Goal: Information Seeking & Learning: Learn about a topic

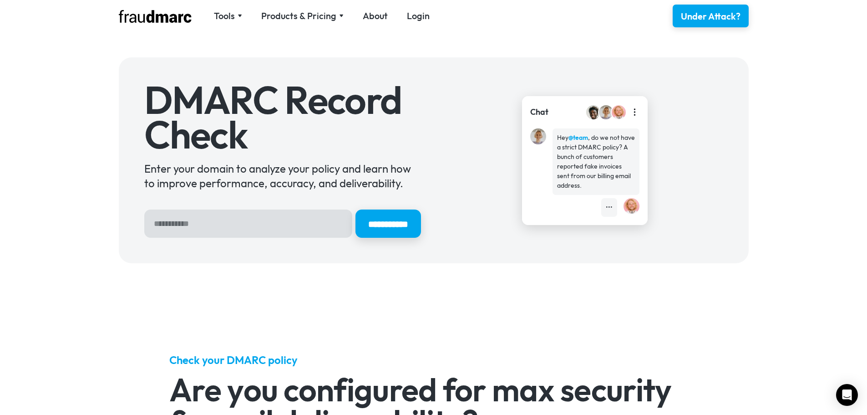
click at [279, 225] on input "Hero Sign Up Form" at bounding box center [248, 223] width 208 height 28
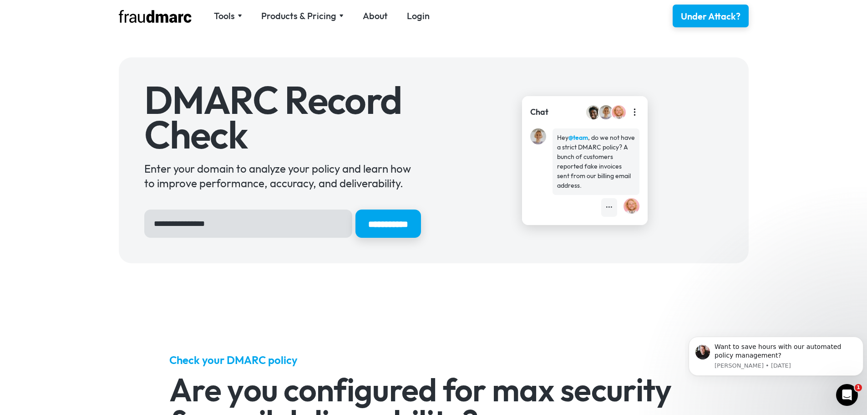
type input "**********"
click at [355, 209] on input "**********" at bounding box center [388, 223] width 66 height 28
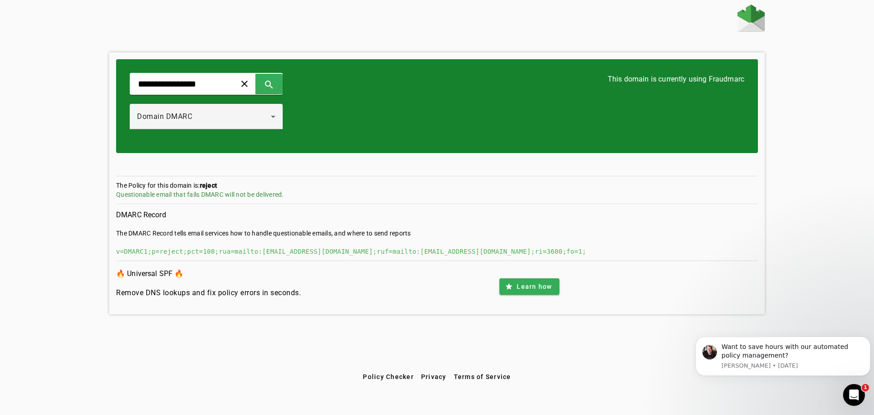
click at [256, 252] on div "v=DMARC1;p=reject;pct=100;rua=mailto:a+59862764@fdmarc.net;ruf=mailto:f+5986276…" at bounding box center [437, 251] width 642 height 9
click at [190, 194] on div "Questionable email that fails DMARC will not be delivered." at bounding box center [437, 194] width 642 height 9
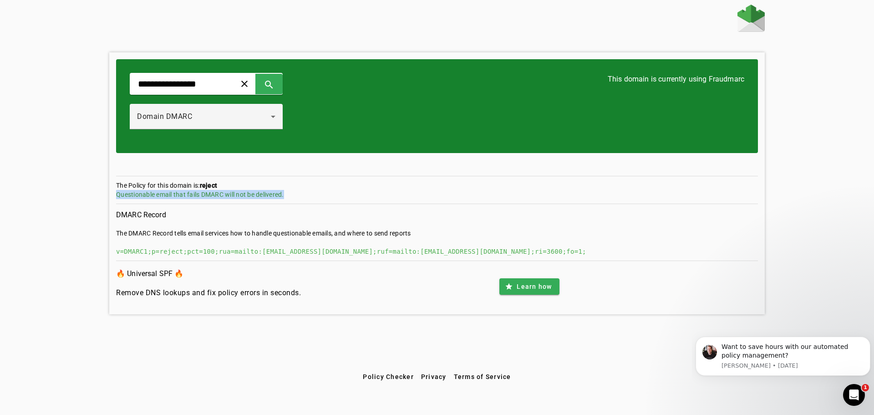
click at [190, 194] on div "Questionable email that fails DMARC will not be delivered." at bounding box center [437, 194] width 642 height 9
click at [279, 120] on icon at bounding box center [273, 116] width 11 height 11
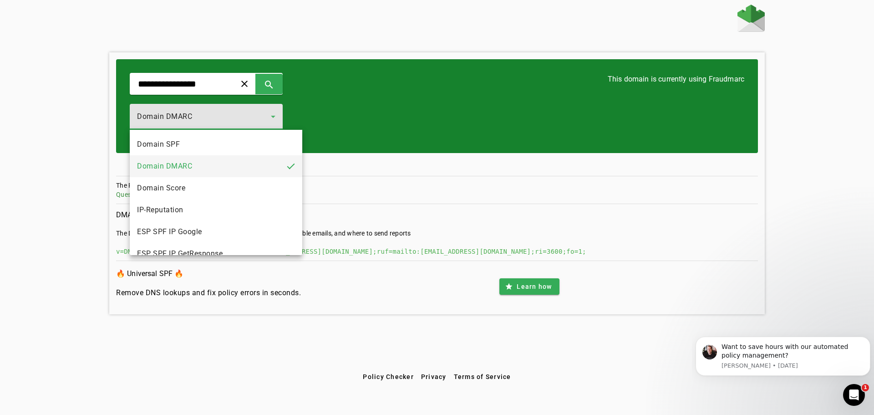
drag, startPoint x: 278, startPoint y: 149, endPoint x: 274, endPoint y: 131, distance: 19.2
click at [278, 149] on mat-option "Domain SPF" at bounding box center [216, 144] width 173 height 22
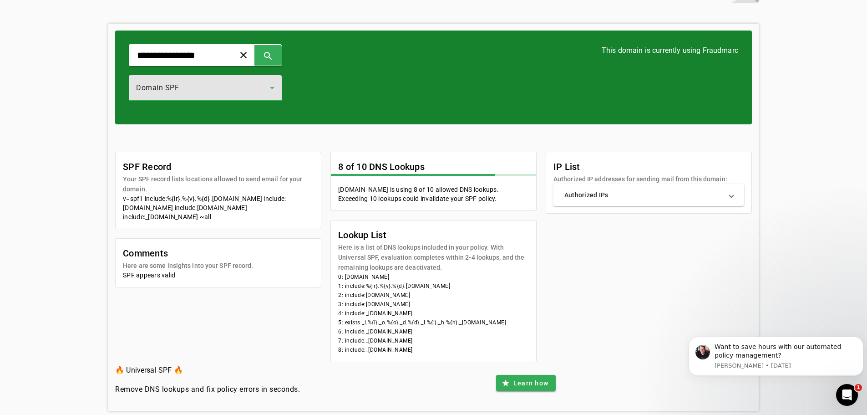
scroll to position [44, 0]
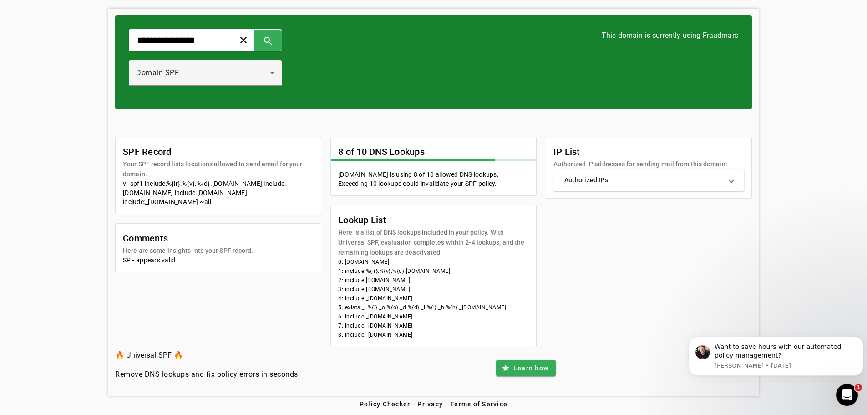
click at [603, 184] on mat-panel-title "Authorized IPs" at bounding box center [643, 179] width 158 height 9
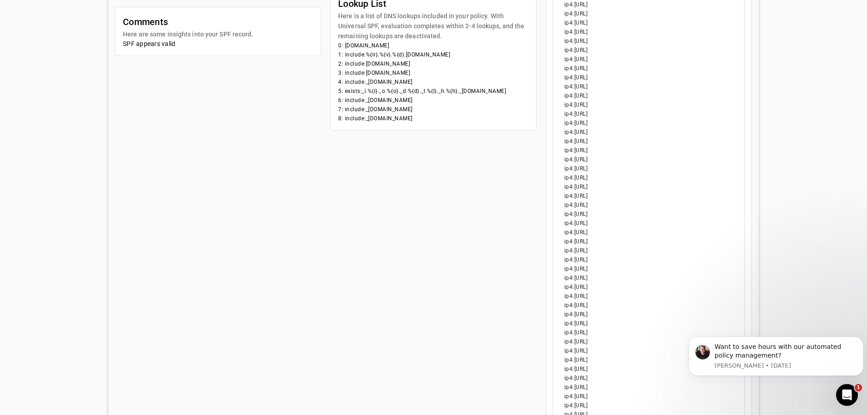
scroll to position [0, 0]
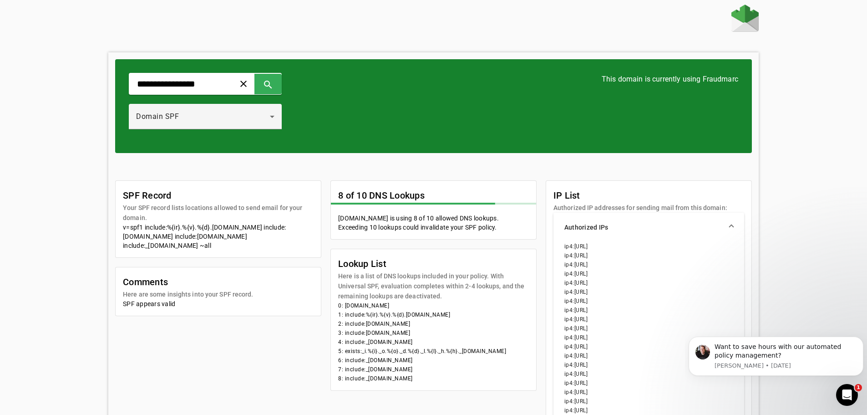
click at [599, 222] on mat-expansion-panel-header "Authorized IPs" at bounding box center [648, 227] width 191 height 29
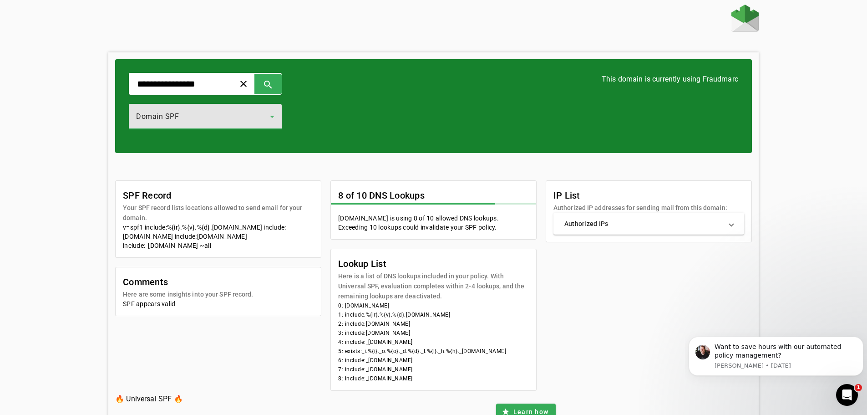
click at [228, 112] on div "Domain SPF" at bounding box center [203, 116] width 134 height 11
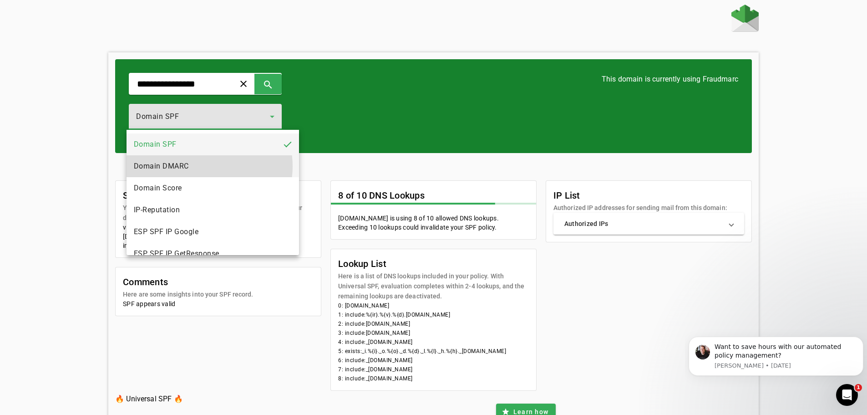
click at [205, 166] on mat-option "Domain DMARC" at bounding box center [213, 166] width 173 height 22
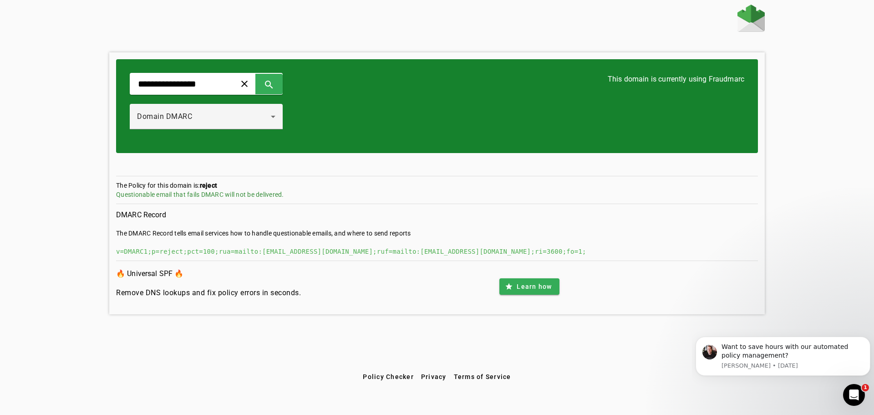
click at [180, 252] on div "v=DMARC1;p=reject;pct=100;rua=mailto:a+59862764@fdmarc.net;ruf=mailto:f+5986276…" at bounding box center [437, 251] width 642 height 9
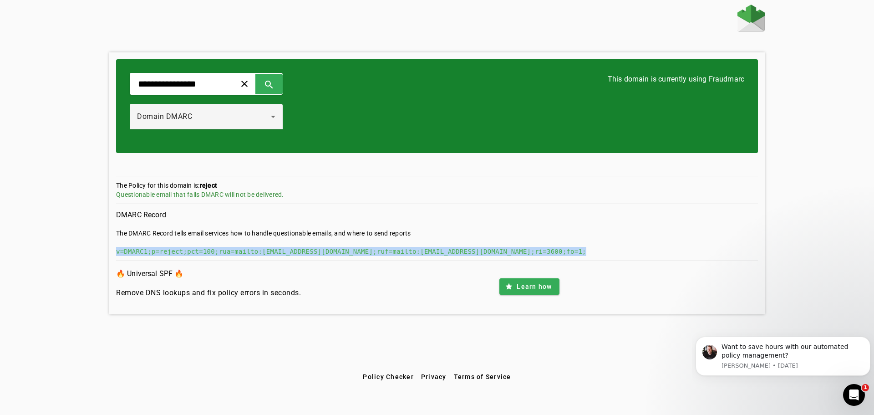
click at [180, 252] on div "v=DMARC1;p=reject;pct=100;rua=mailto:a+59862764@fdmarc.net;ruf=mailto:f+5986276…" at bounding box center [437, 251] width 642 height 9
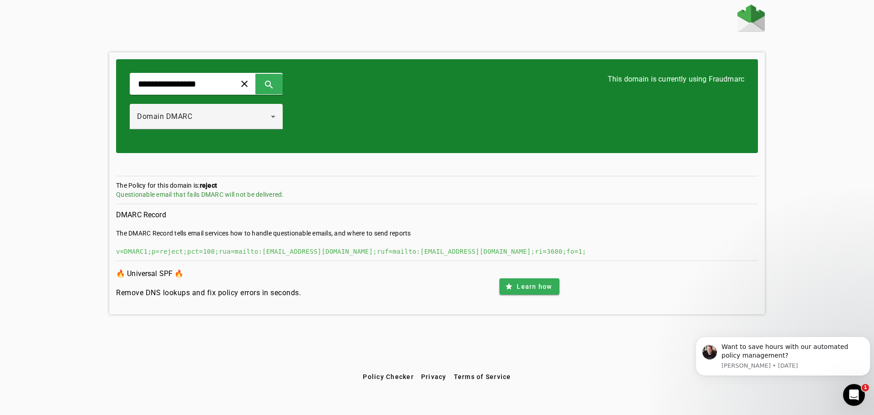
click at [434, 32] on div at bounding box center [436, 20] width 655 height 30
click at [665, 81] on h3 "This domain is currently using Fraudmarc" at bounding box center [676, 79] width 137 height 13
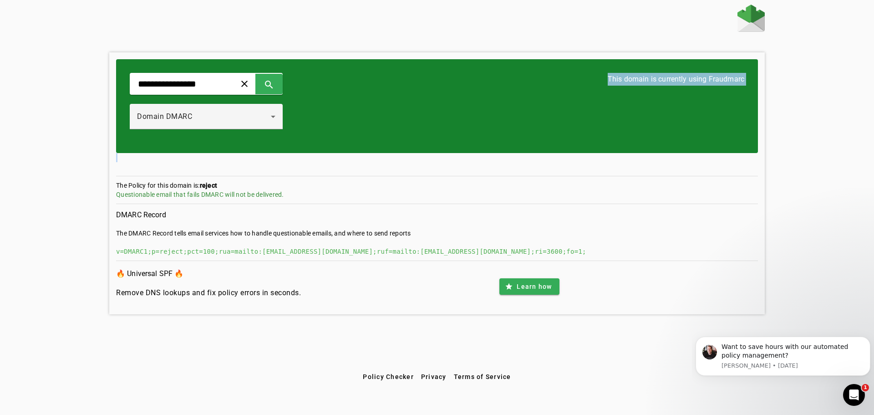
click at [777, 128] on div "**********" at bounding box center [437, 187] width 874 height 364
click at [240, 168] on div "The Policy for this domain is: reject Questionable email that fails DMARC will …" at bounding box center [437, 209] width 642 height 112
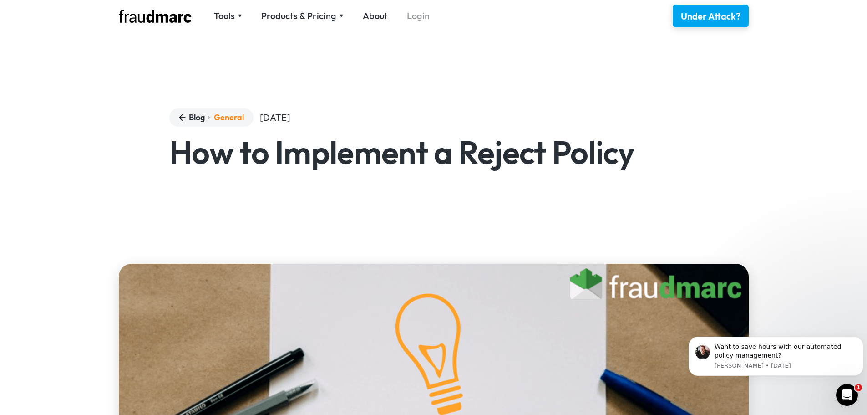
click at [415, 15] on link "Login" at bounding box center [418, 16] width 23 height 13
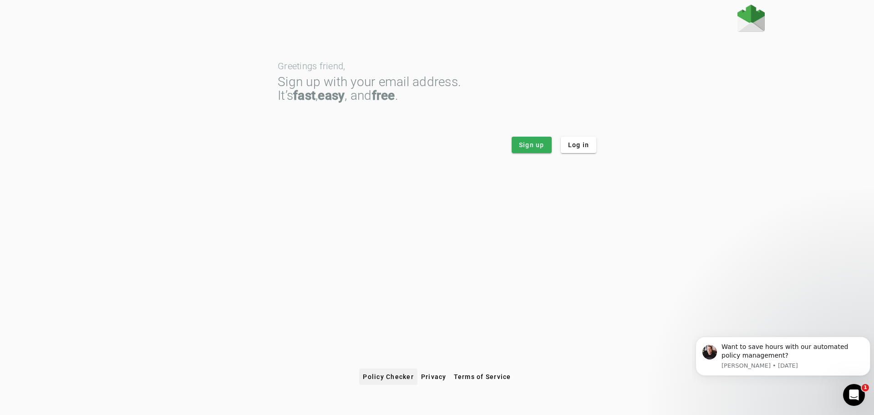
click at [380, 381] on span at bounding box center [388, 377] width 58 height 22
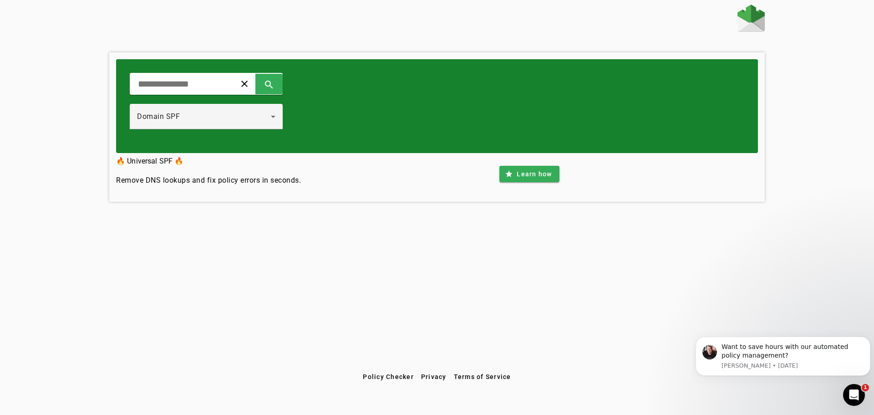
drag, startPoint x: 243, startPoint y: 107, endPoint x: 306, endPoint y: 124, distance: 65.9
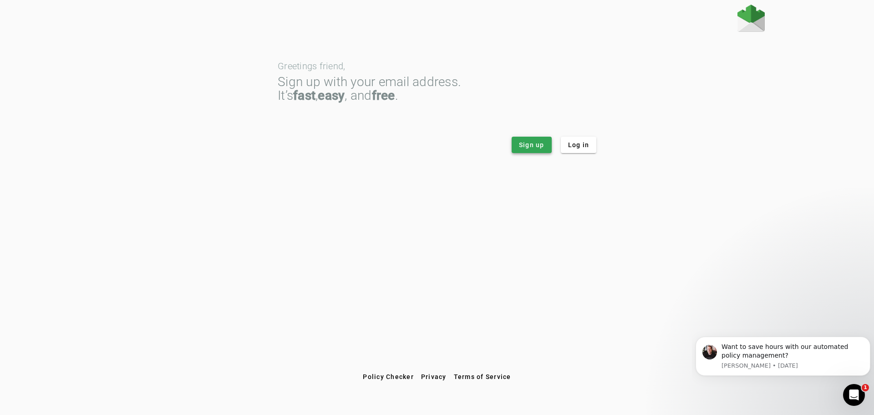
click at [522, 148] on span "Sign up" at bounding box center [531, 144] width 25 height 9
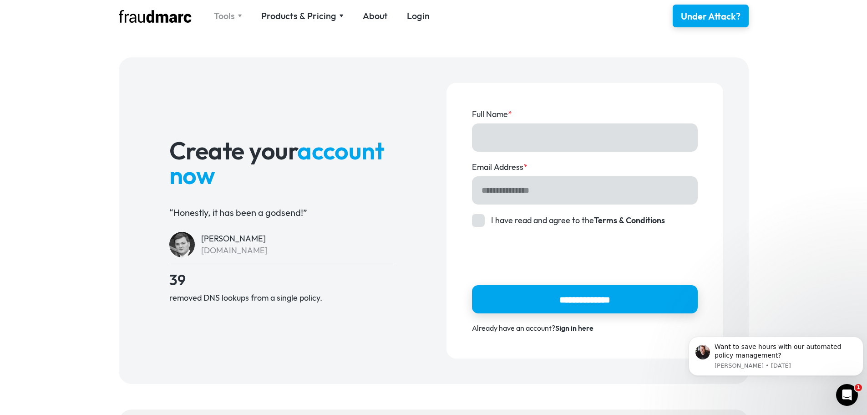
click at [225, 14] on div "Tools" at bounding box center [224, 16] width 21 height 13
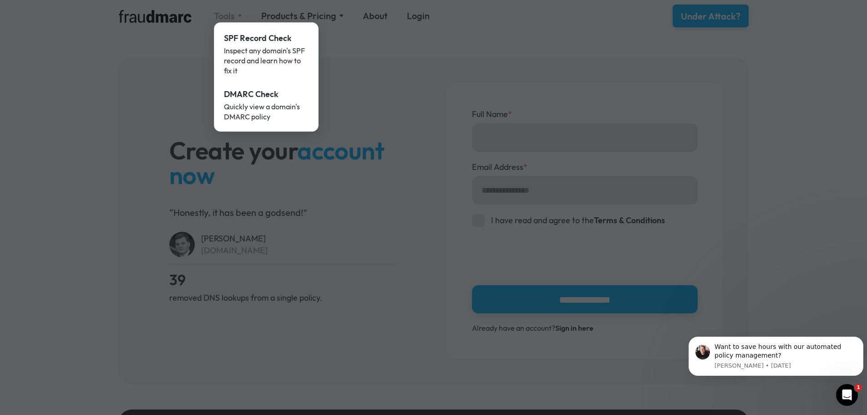
click at [225, 14] on div at bounding box center [433, 207] width 867 height 415
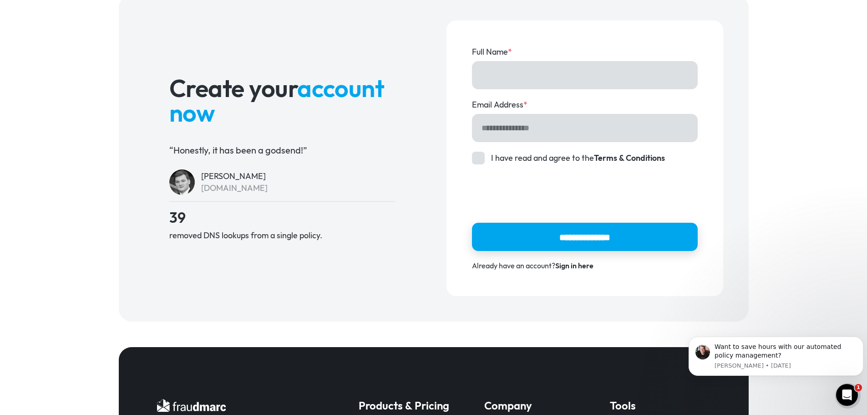
scroll to position [228, 0]
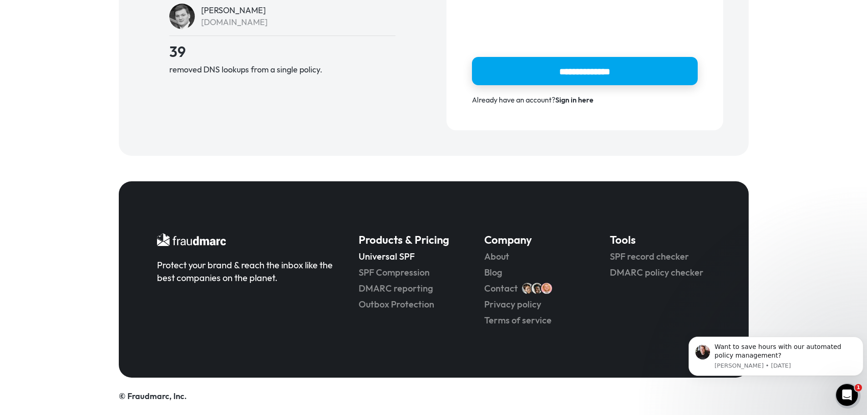
click at [384, 255] on link "Universal SPF" at bounding box center [409, 256] width 100 height 13
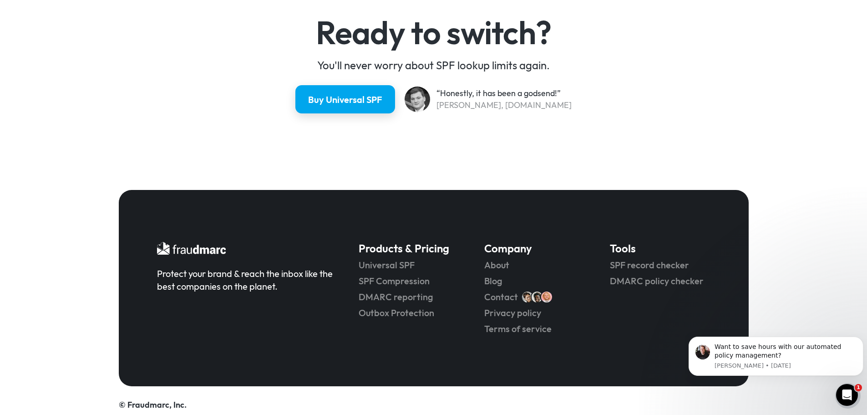
scroll to position [2429, 0]
